Goal: Information Seeking & Learning: Stay updated

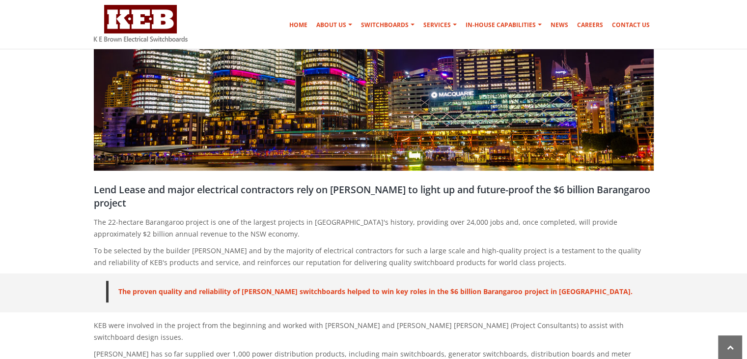
scroll to position [295, 0]
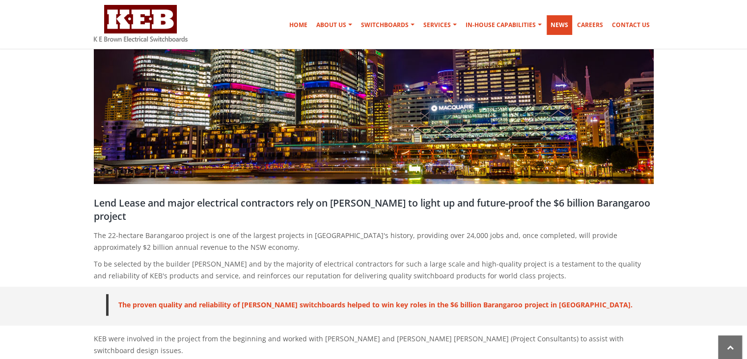
click at [566, 24] on link "News" at bounding box center [560, 25] width 26 height 20
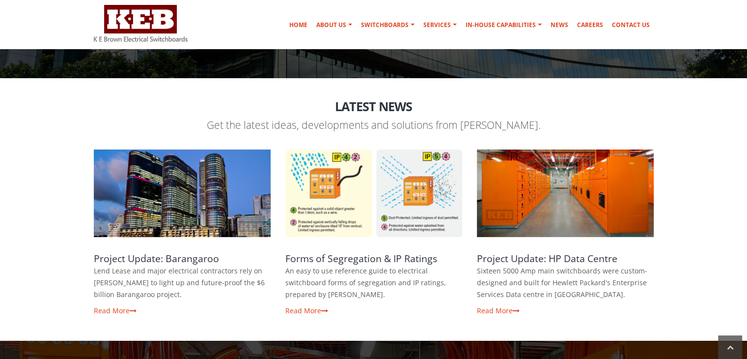
scroll to position [147, 0]
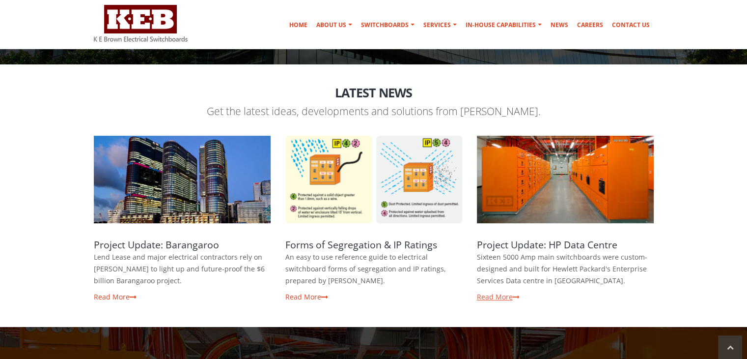
click at [507, 298] on link "Read More" at bounding box center [498, 296] width 43 height 9
click at [169, 241] on link "Project Update: Barangaroo" at bounding box center [156, 244] width 125 height 13
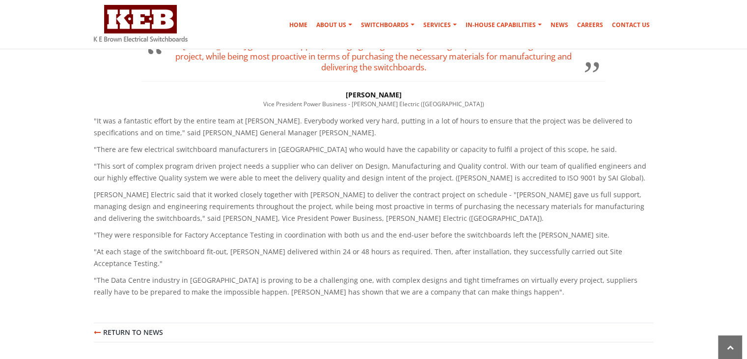
scroll to position [541, 0]
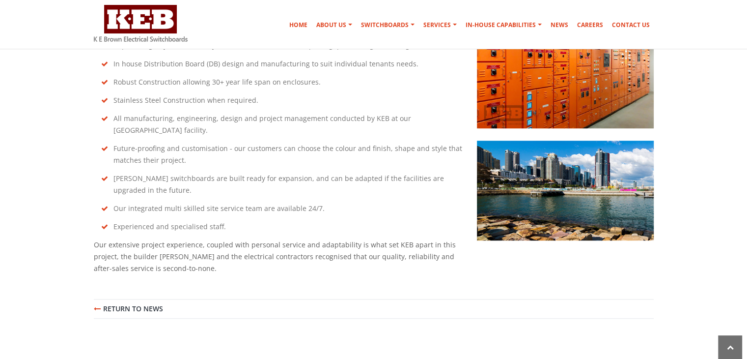
scroll to position [786, 0]
